Goal: Contribute content: Add original content to the website for others to see

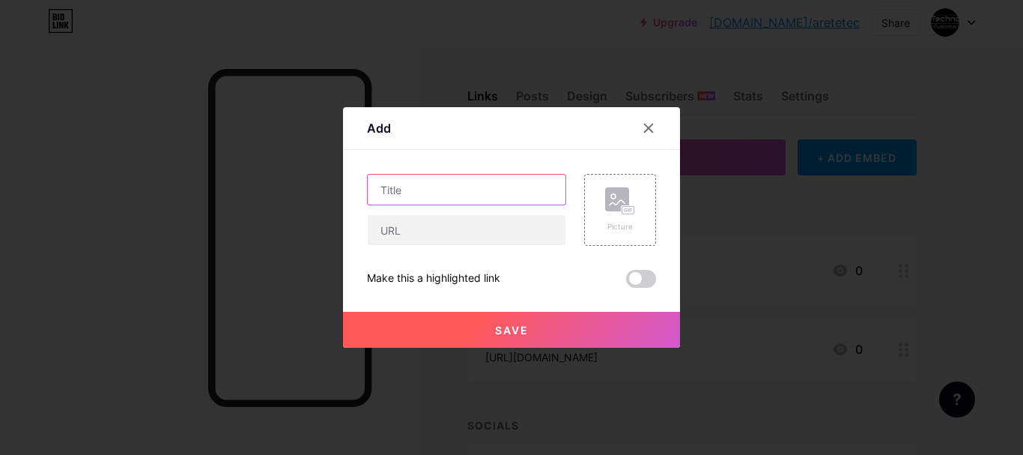
paste input "Contingent labor supplier [GEOGRAPHIC_DATA]"
type input "Contingent labor supplier [GEOGRAPHIC_DATA]"
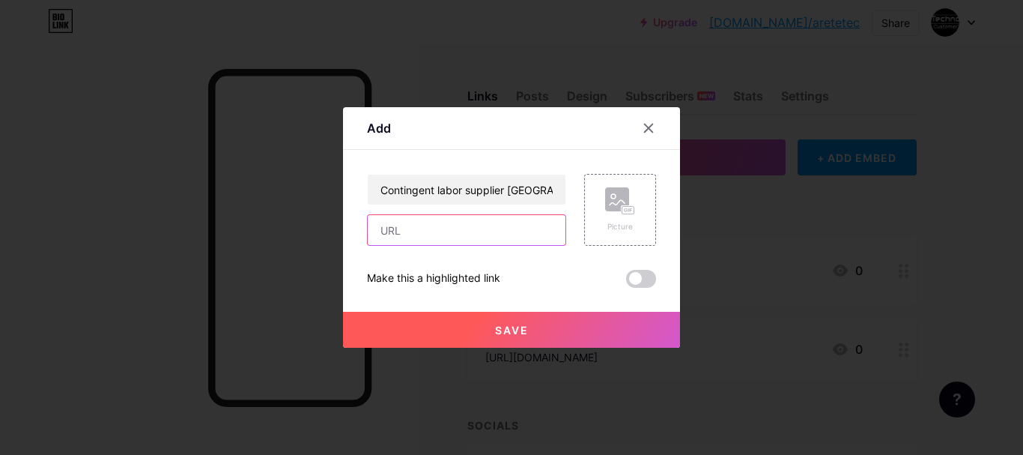
click at [443, 228] on input "text" at bounding box center [467, 230] width 198 height 30
paste input "[URL][DOMAIN_NAME]"
type input "[URL][DOMAIN_NAME]"
click at [625, 207] on rect at bounding box center [628, 210] width 12 height 7
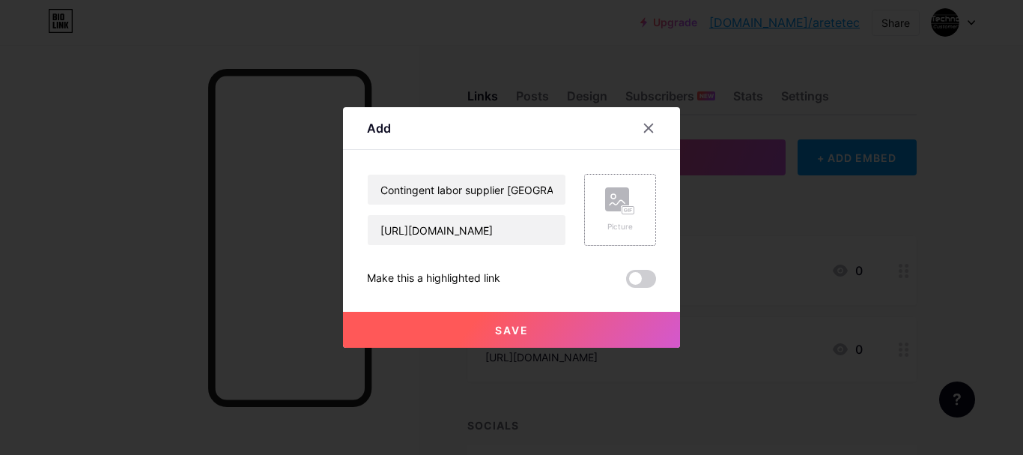
scroll to position [0, 0]
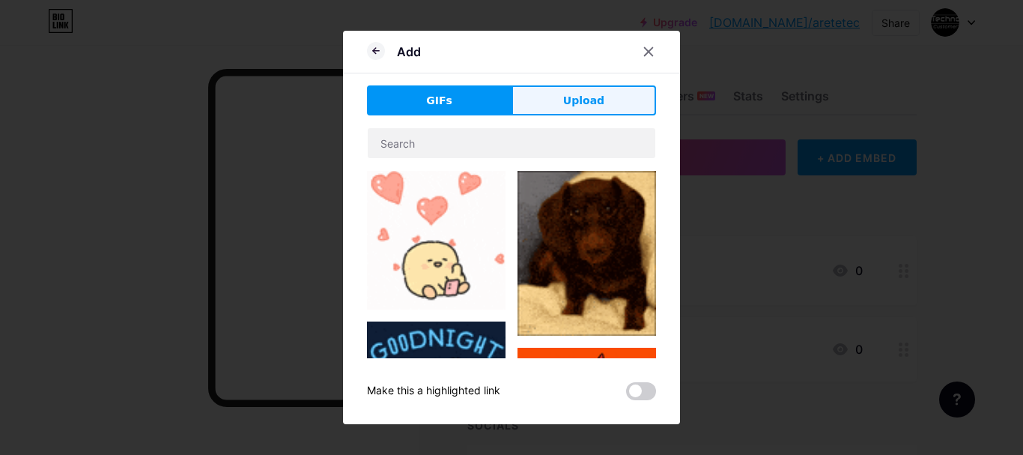
click at [563, 96] on span "Upload" at bounding box center [583, 101] width 41 height 16
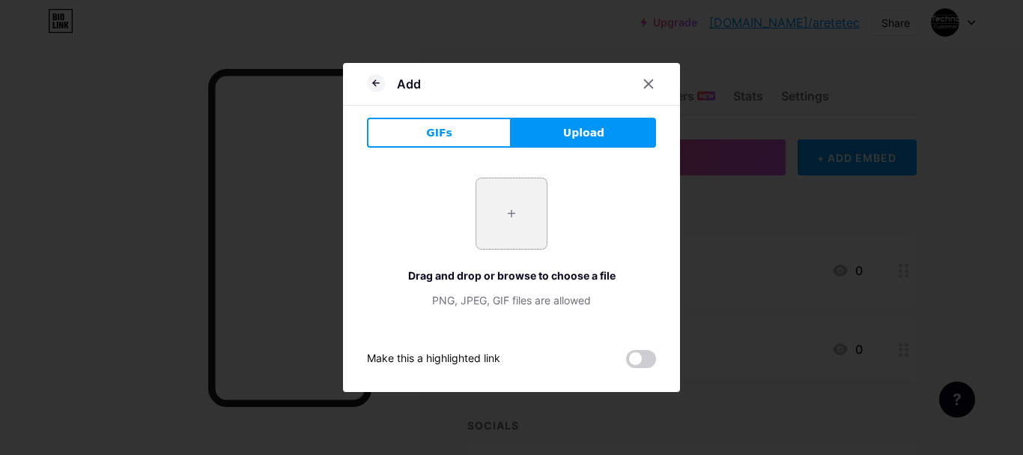
click at [515, 228] on input "file" at bounding box center [511, 213] width 70 height 70
type input "C:\fakepath\Contingent Labor Supplier [GEOGRAPHIC_DATA] (1).png"
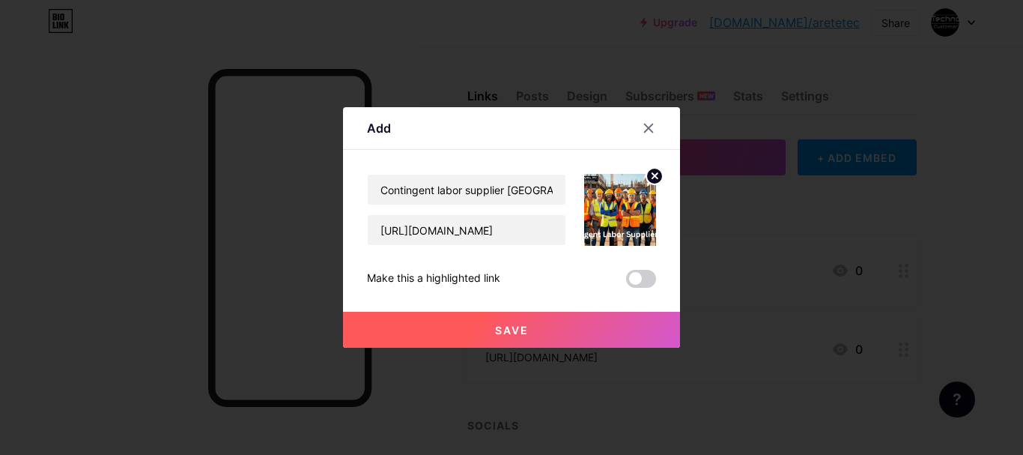
click at [515, 330] on span "Save" at bounding box center [512, 330] width 34 height 13
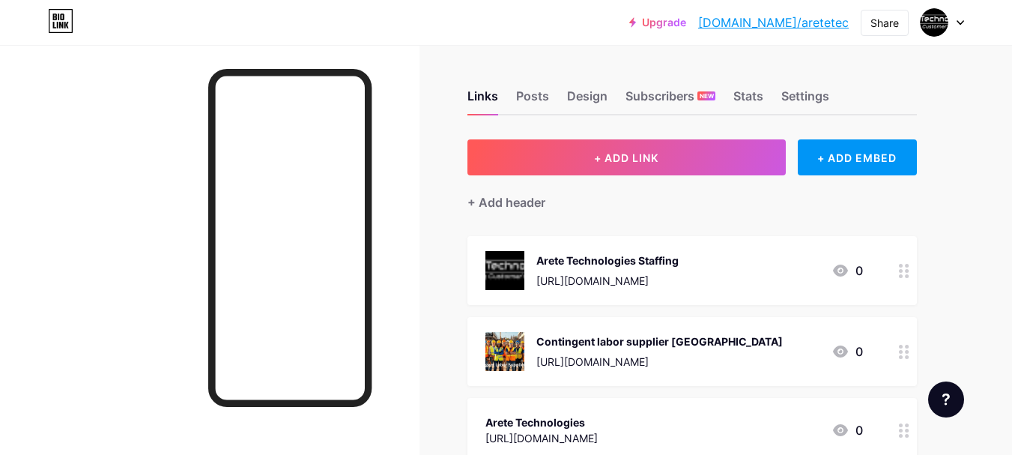
click at [574, 333] on div "Contingent labor supplier [GEOGRAPHIC_DATA] [URL][DOMAIN_NAME]" at bounding box center [659, 351] width 246 height 39
